Goal: Transaction & Acquisition: Purchase product/service

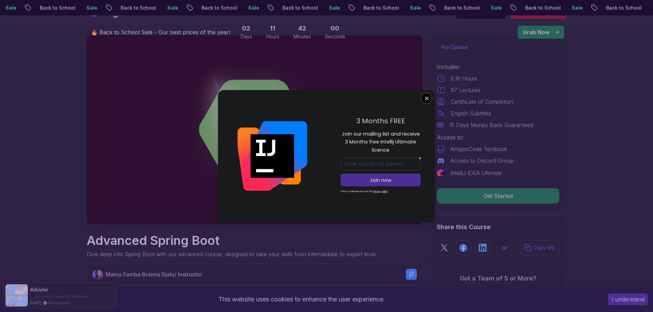
scroll to position [14, 0]
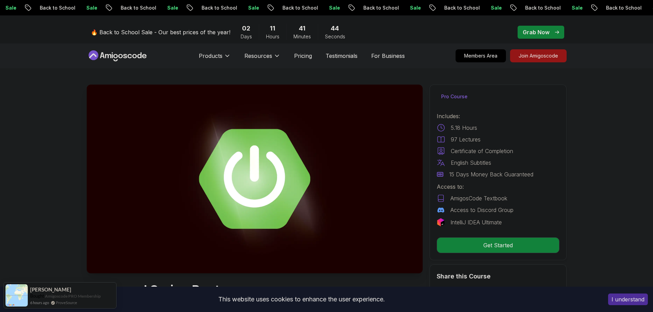
scroll to position [0, 0]
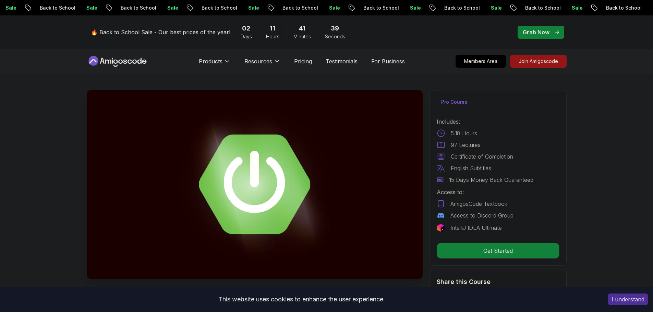
click at [193, 34] on p "🔥 Back to School Sale - Our best prices of the year!" at bounding box center [160, 32] width 139 height 8
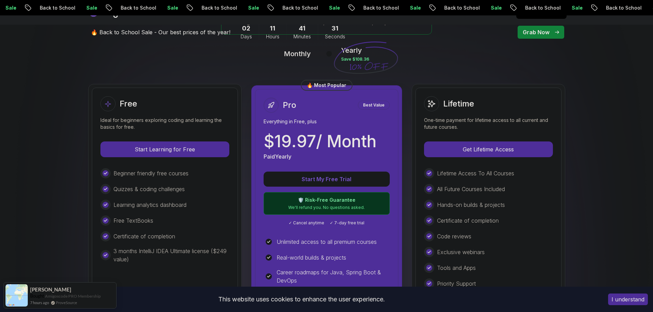
scroll to position [208, 0]
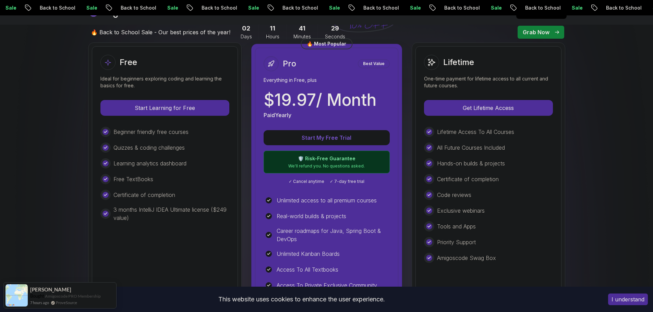
click at [426, 68] on div "Lifetime" at bounding box center [449, 62] width 50 height 15
click at [426, 178] on div "Certificate of completion" at bounding box center [488, 179] width 129 height 10
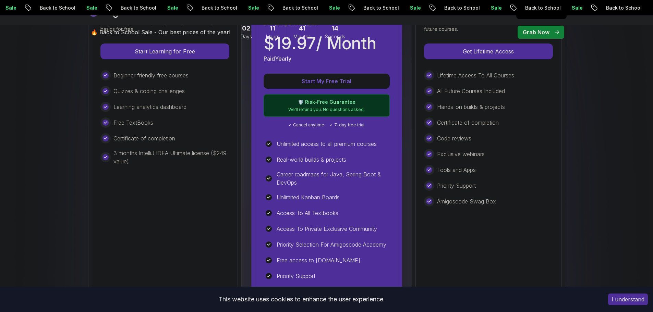
scroll to position [265, 0]
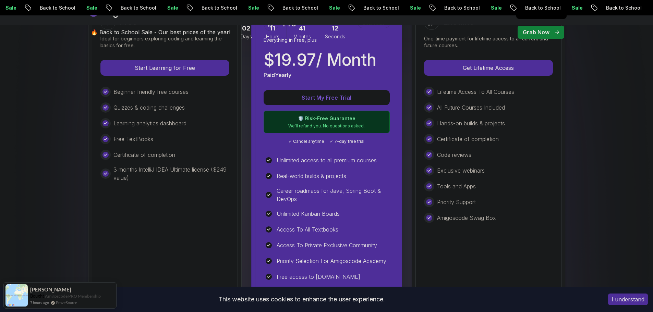
click at [426, 135] on div "Certificate of completion" at bounding box center [488, 139] width 129 height 10
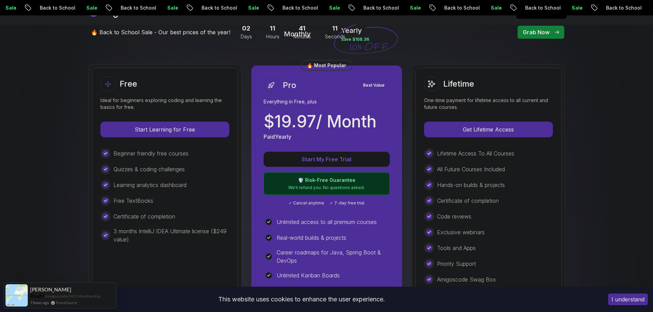
scroll to position [186, 0]
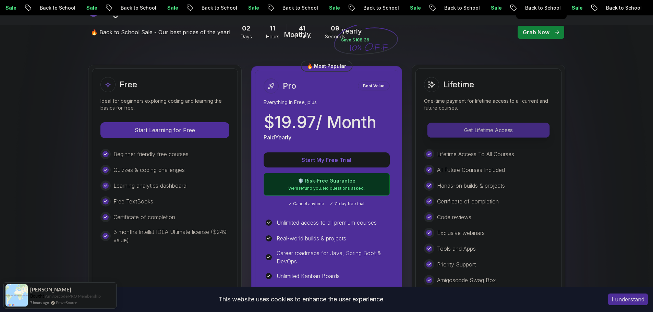
click at [426, 129] on p "Get Lifetime Access" at bounding box center [488, 130] width 122 height 14
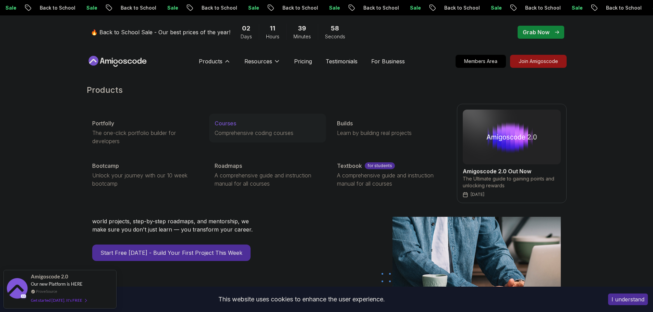
click at [234, 123] on p "Courses" at bounding box center [225, 123] width 22 height 8
